Goal: Task Accomplishment & Management: Complete application form

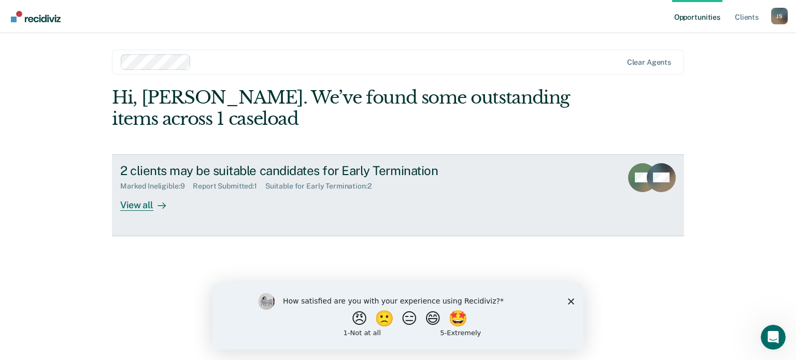
click at [141, 205] on div "View all" at bounding box center [149, 201] width 58 height 20
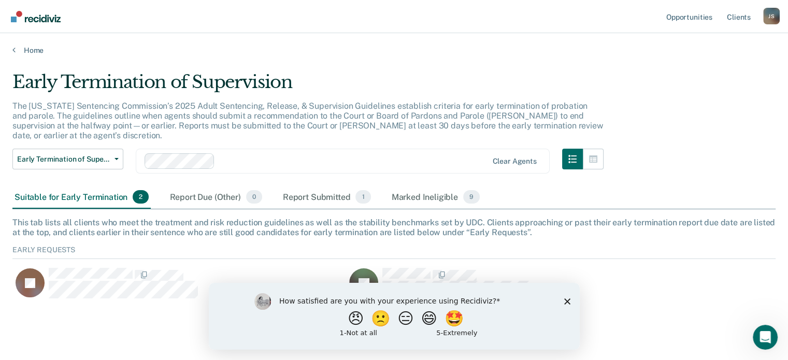
scroll to position [12, 0]
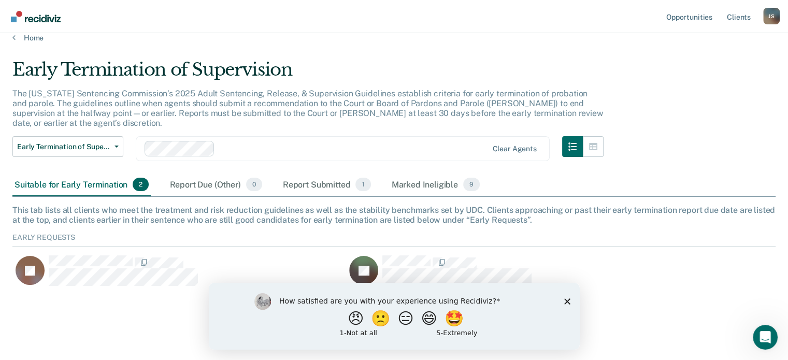
click at [567, 302] on icon "Close survey" at bounding box center [567, 301] width 6 height 6
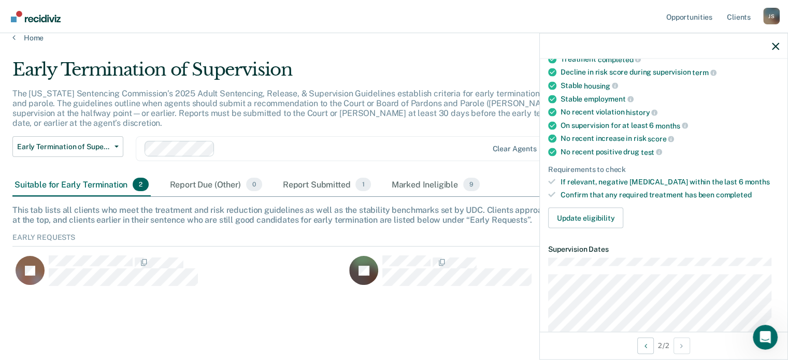
scroll to position [155, 0]
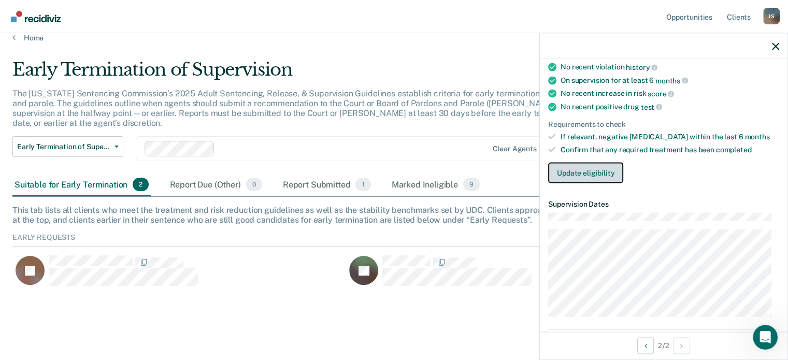
click at [599, 170] on button "Update eligibility" at bounding box center [585, 172] width 75 height 21
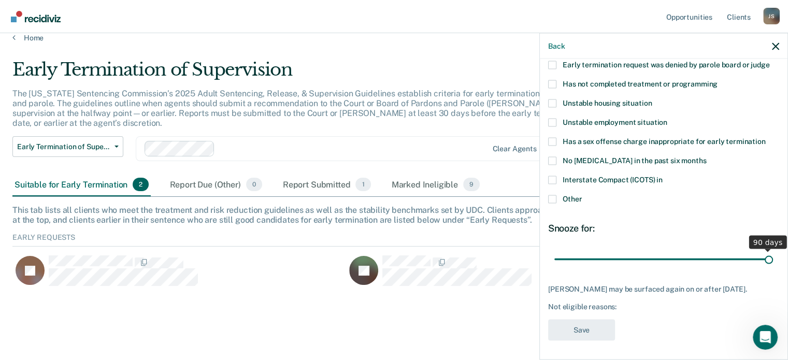
drag, startPoint x: 623, startPoint y: 259, endPoint x: 770, endPoint y: 263, distance: 147.2
type input "90"
click at [770, 263] on input "range" at bounding box center [663, 259] width 219 height 18
click at [553, 196] on span at bounding box center [552, 199] width 8 height 8
click at [582, 195] on input "Other" at bounding box center [582, 195] width 0 height 0
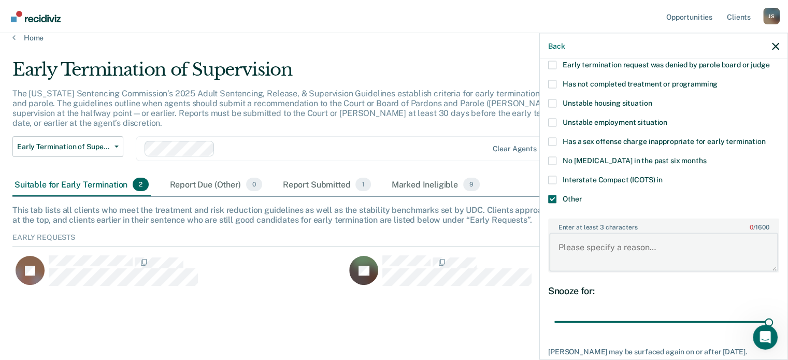
click at [587, 241] on textarea "Enter at least 3 characters 0 / 1600" at bounding box center [663, 252] width 229 height 38
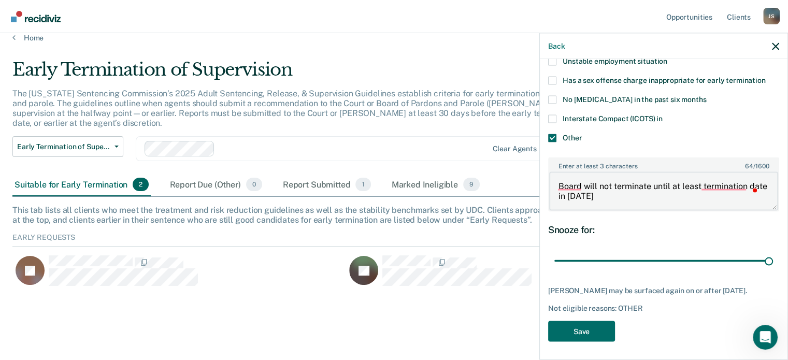
scroll to position [177, 0]
type textarea "Board will not terminate until at least termination date in [DATE]"
click at [584, 331] on button "Save" at bounding box center [581, 330] width 67 height 21
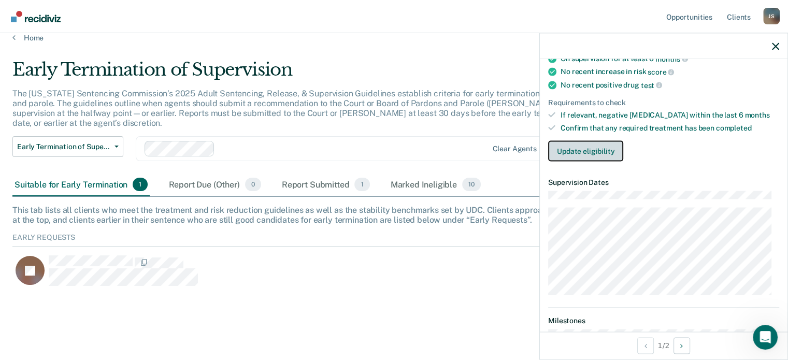
click at [600, 147] on button "Update eligibility" at bounding box center [585, 150] width 75 height 21
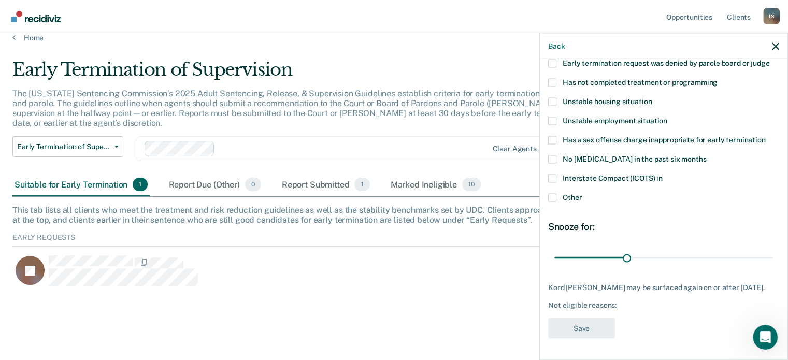
scroll to position [124, 0]
drag, startPoint x: 624, startPoint y: 250, endPoint x: 772, endPoint y: 259, distance: 147.9
click at [772, 259] on input "range" at bounding box center [663, 258] width 219 height 18
drag, startPoint x: 761, startPoint y: 249, endPoint x: 735, endPoint y: 253, distance: 26.2
click at [735, 253] on input "range" at bounding box center [663, 258] width 219 height 18
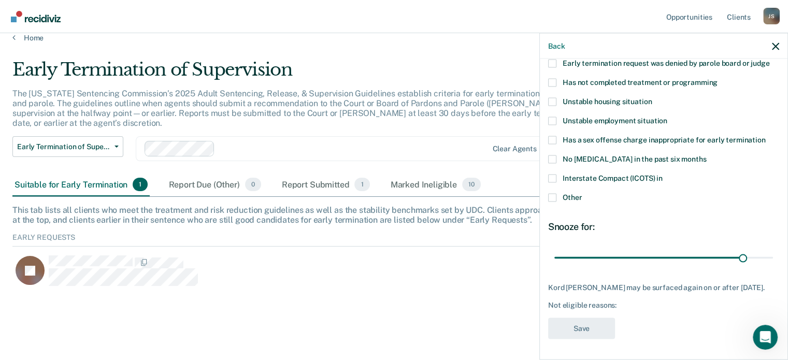
click at [552, 193] on span at bounding box center [552, 197] width 8 height 8
click at [582, 193] on input "Other" at bounding box center [582, 193] width 0 height 0
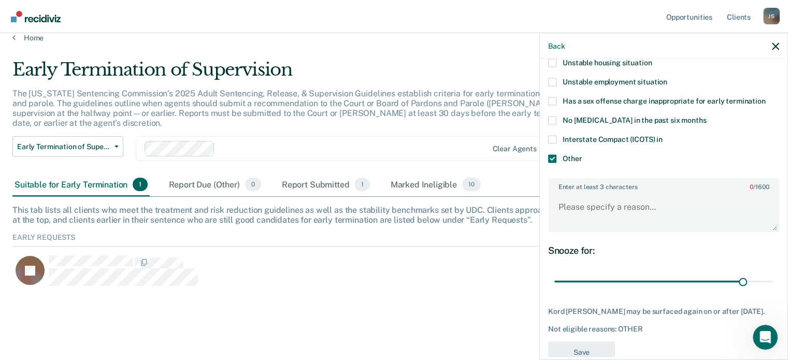
scroll to position [186, 0]
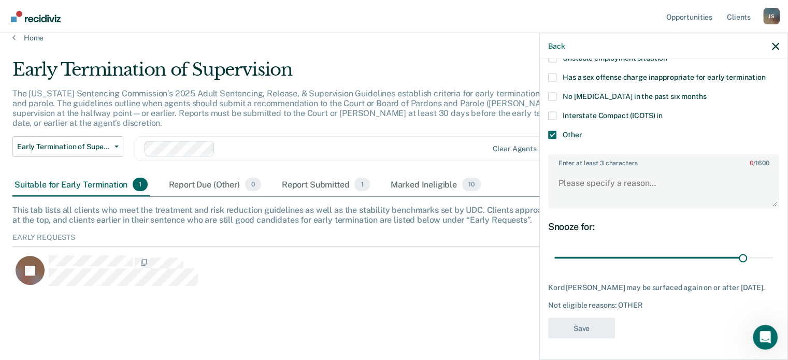
click at [552, 131] on span at bounding box center [552, 135] width 8 height 8
click at [582, 131] on input "Other" at bounding box center [582, 131] width 0 height 0
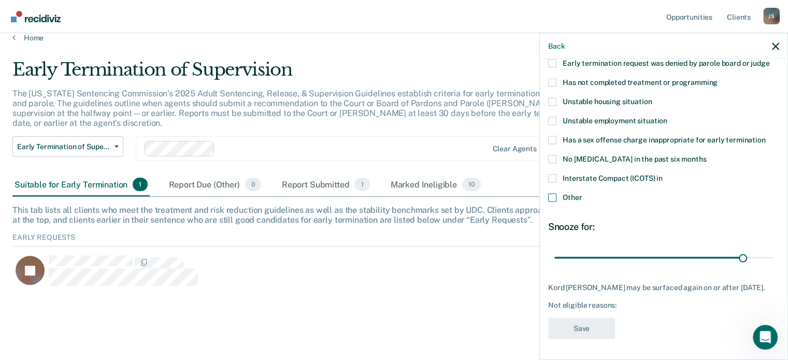
scroll to position [124, 0]
drag, startPoint x: 737, startPoint y: 249, endPoint x: 496, endPoint y: 264, distance: 241.4
click at [554, 264] on input "range" at bounding box center [663, 258] width 219 height 18
click at [674, 257] on input "range" at bounding box center [663, 258] width 219 height 18
drag, startPoint x: 676, startPoint y: 250, endPoint x: 795, endPoint y: 244, distance: 119.3
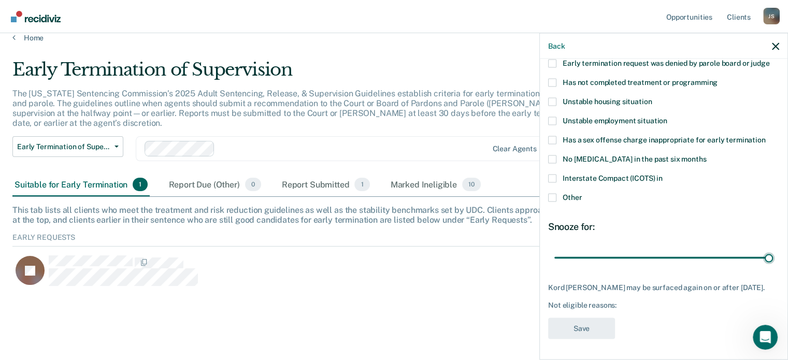
type input "90"
click at [773, 249] on input "range" at bounding box center [663, 258] width 219 height 18
click at [718, 283] on div "Kord [PERSON_NAME] may be surfaced again on or after [DATE]." at bounding box center [663, 287] width 231 height 9
click at [774, 47] on icon "button" at bounding box center [775, 45] width 7 height 7
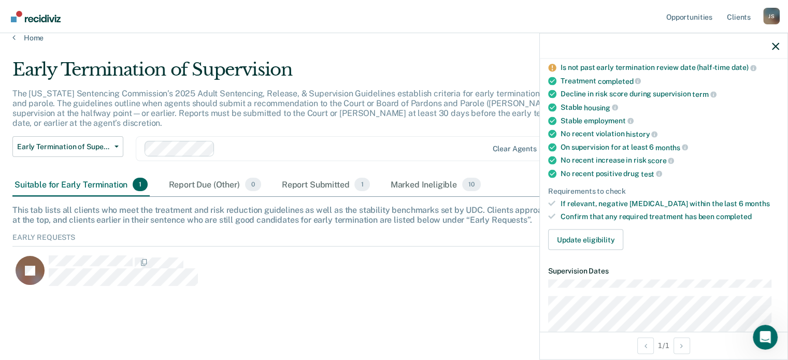
scroll to position [104, 0]
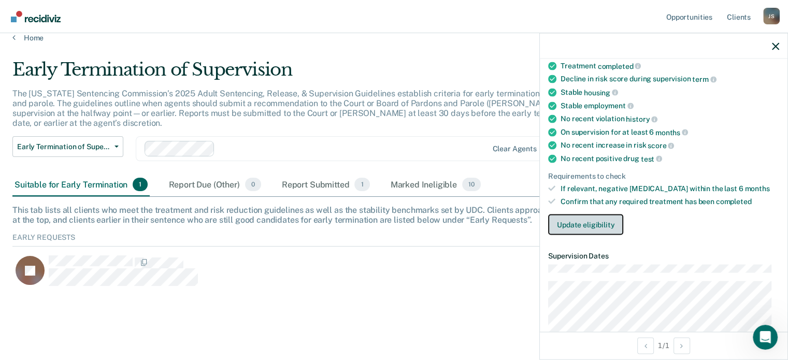
click at [591, 223] on button "Update eligibility" at bounding box center [585, 224] width 75 height 21
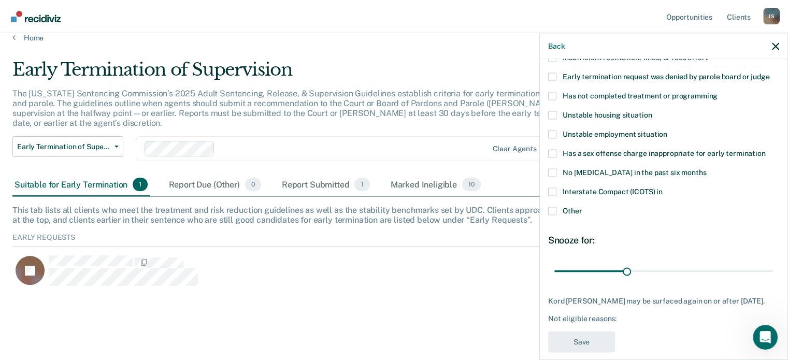
scroll to position [124, 0]
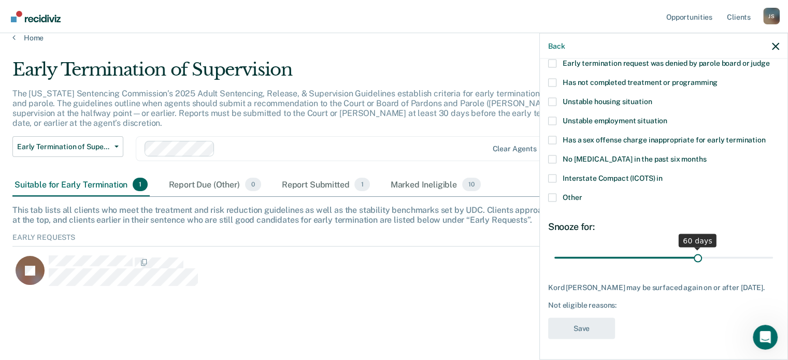
drag, startPoint x: 626, startPoint y: 249, endPoint x: 693, endPoint y: 250, distance: 66.8
click at [693, 250] on input "range" at bounding box center [663, 258] width 219 height 18
drag, startPoint x: 692, startPoint y: 252, endPoint x: 736, endPoint y: 247, distance: 44.3
type input "79"
click at [736, 249] on input "range" at bounding box center [663, 258] width 219 height 18
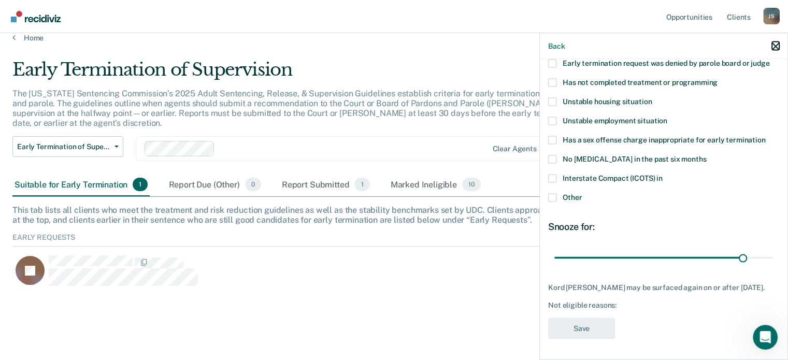
click at [775, 45] on icon "button" at bounding box center [775, 45] width 7 height 7
